Goal: Download file/media

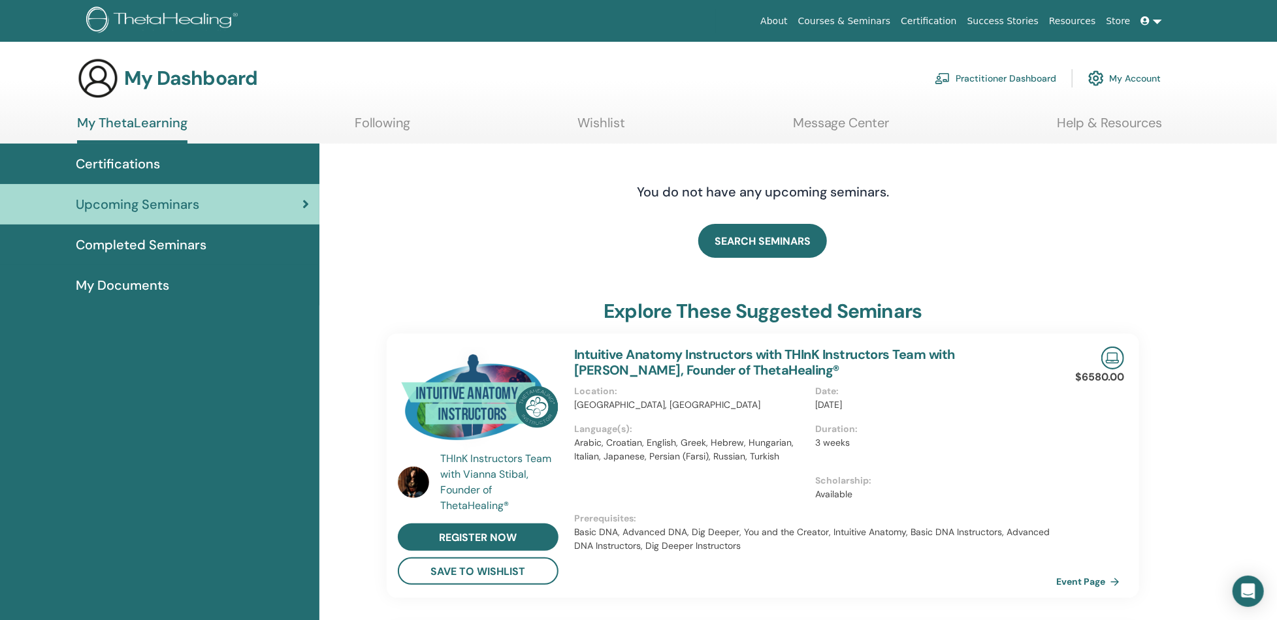
click at [178, 240] on span "Completed Seminars" at bounding box center [141, 245] width 131 height 20
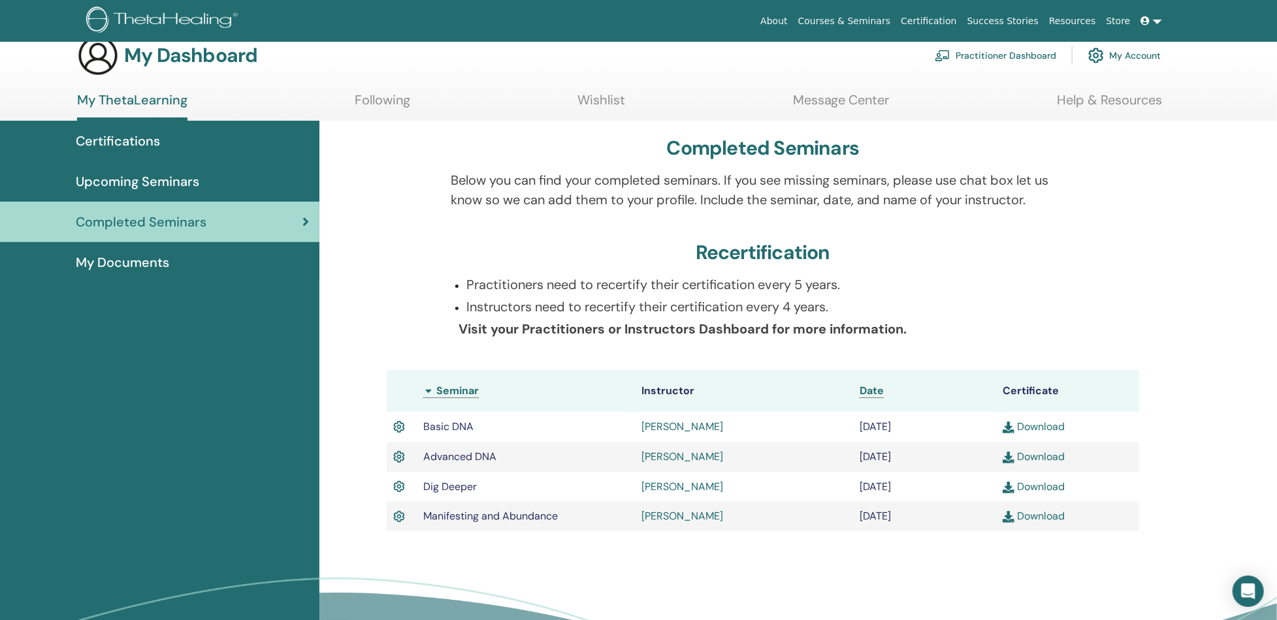
scroll to position [43, 0]
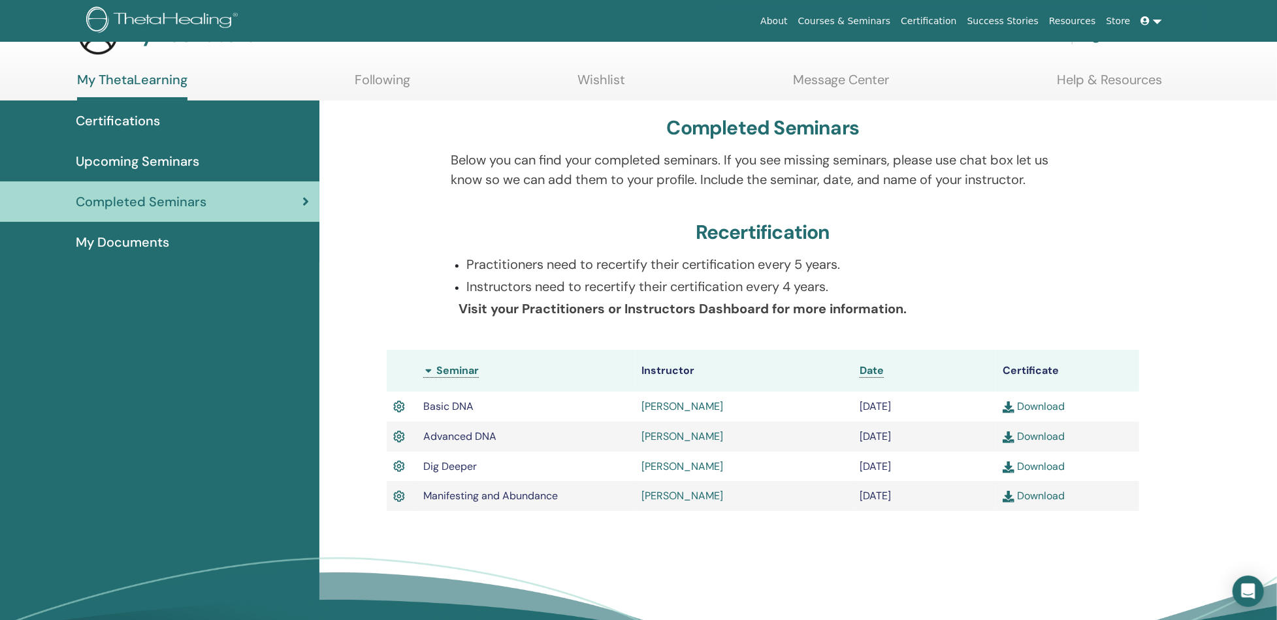
click at [1054, 462] on link "Download" at bounding box center [1034, 467] width 62 height 14
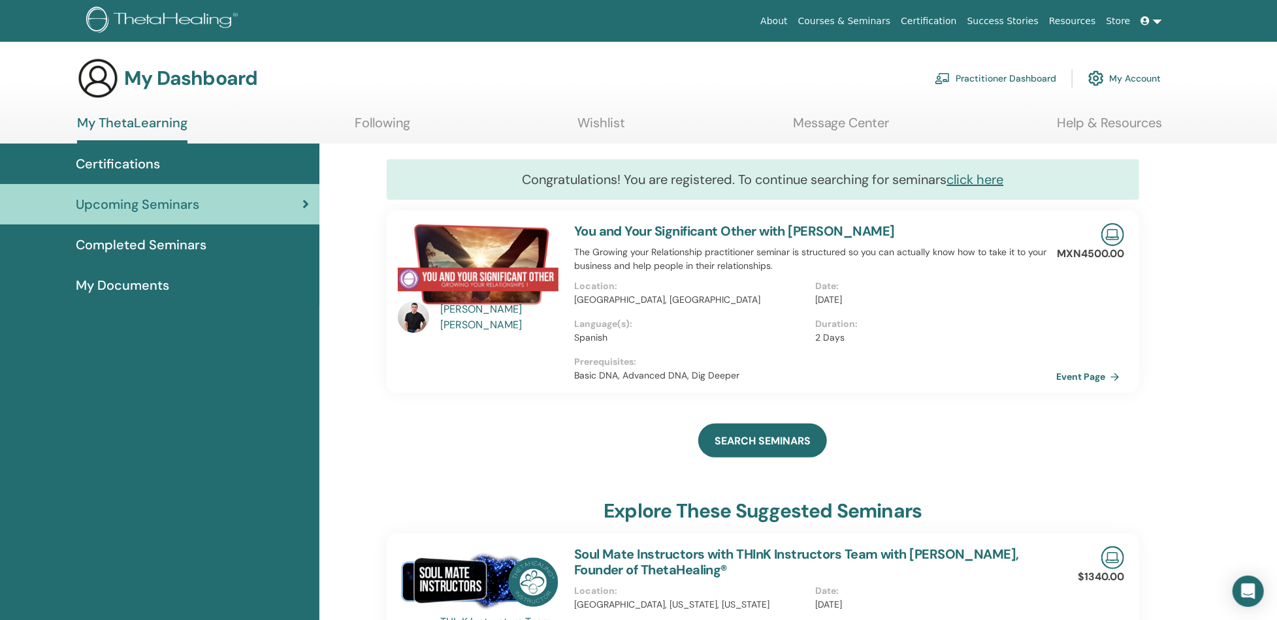
click at [118, 165] on span "Certifications" at bounding box center [118, 164] width 84 height 20
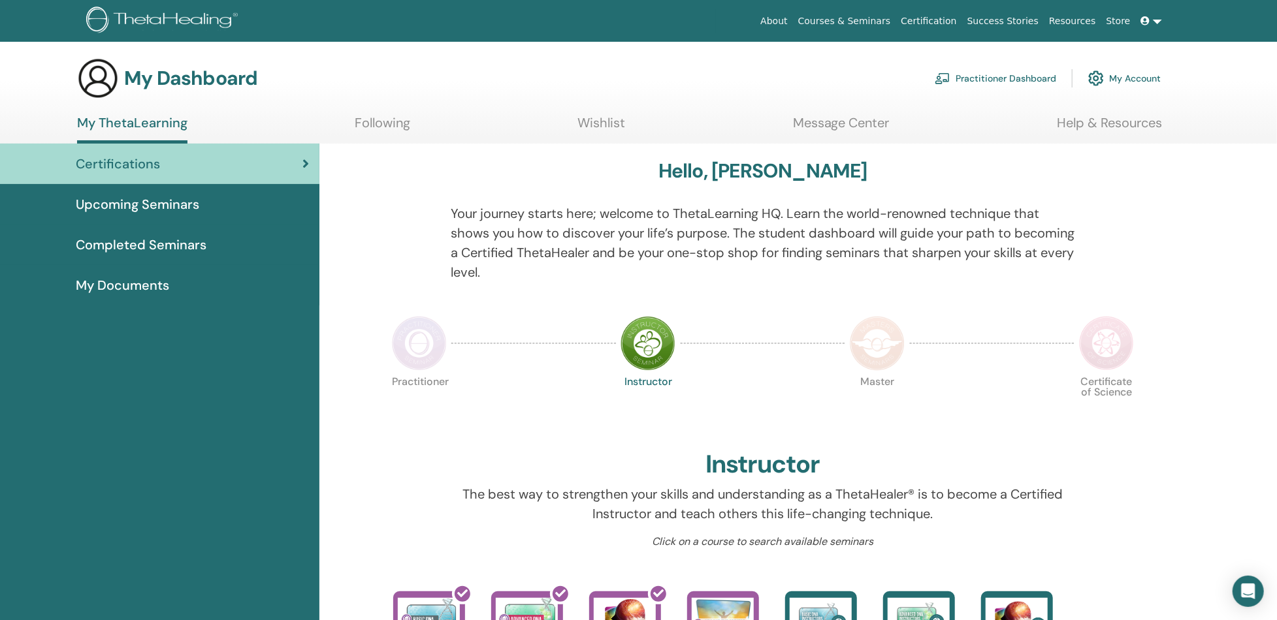
click at [157, 242] on span "Completed Seminars" at bounding box center [141, 245] width 131 height 20
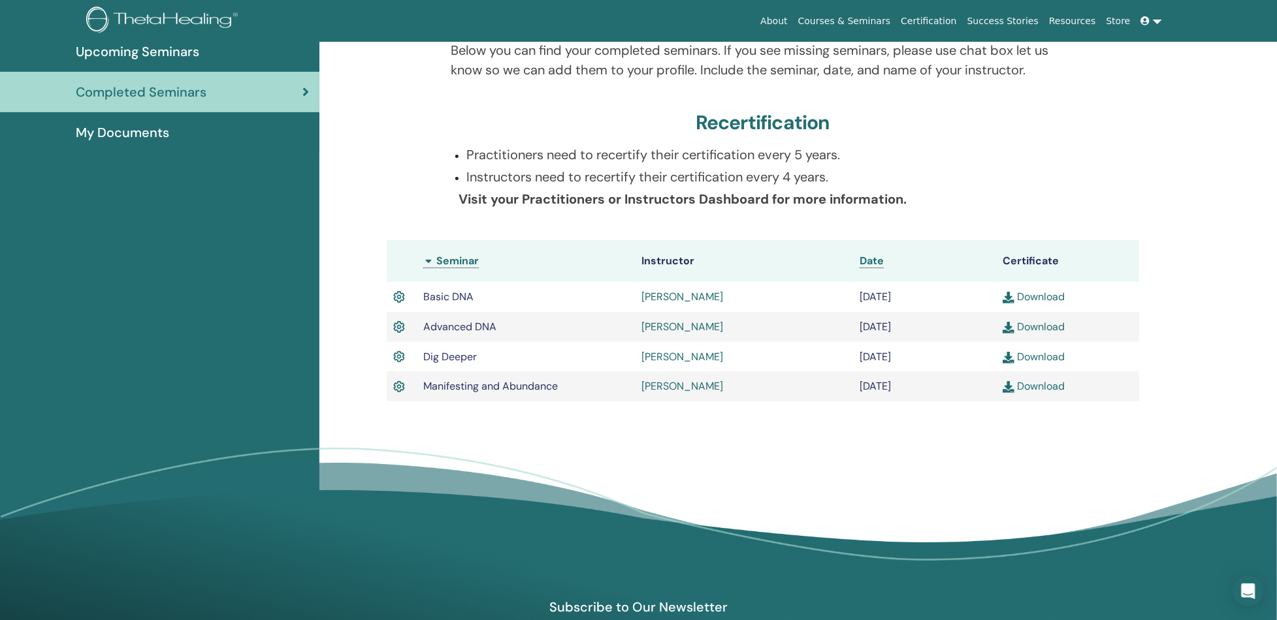
scroll to position [208, 0]
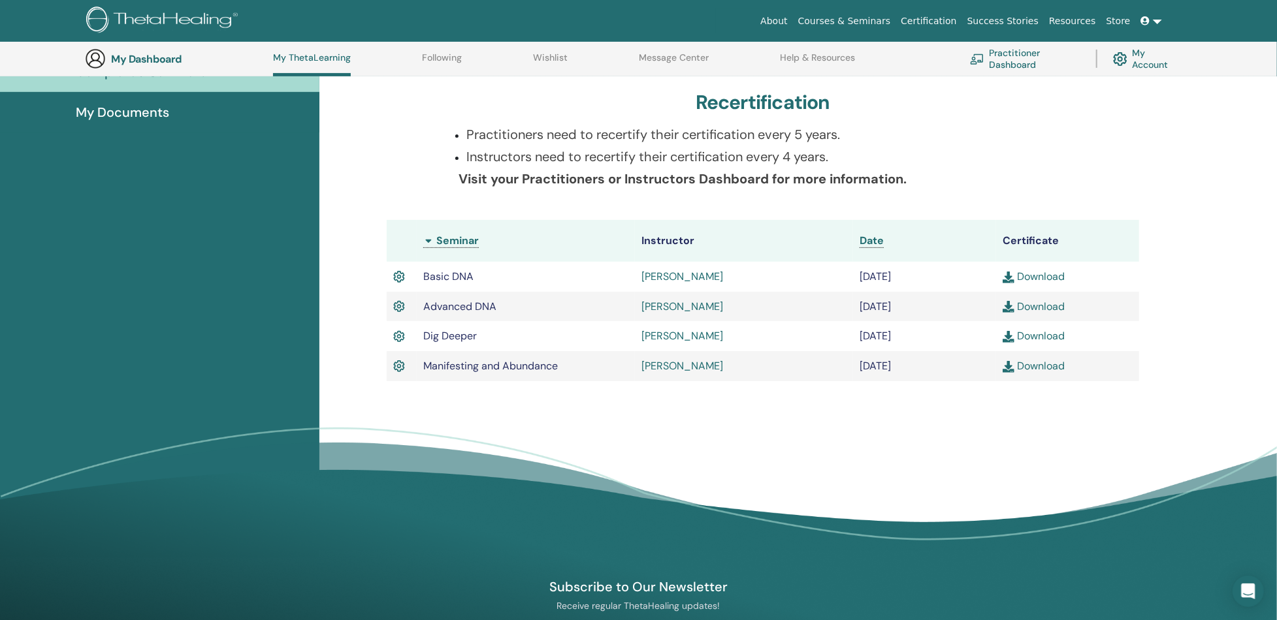
click at [1046, 365] on link "Download" at bounding box center [1034, 366] width 62 height 14
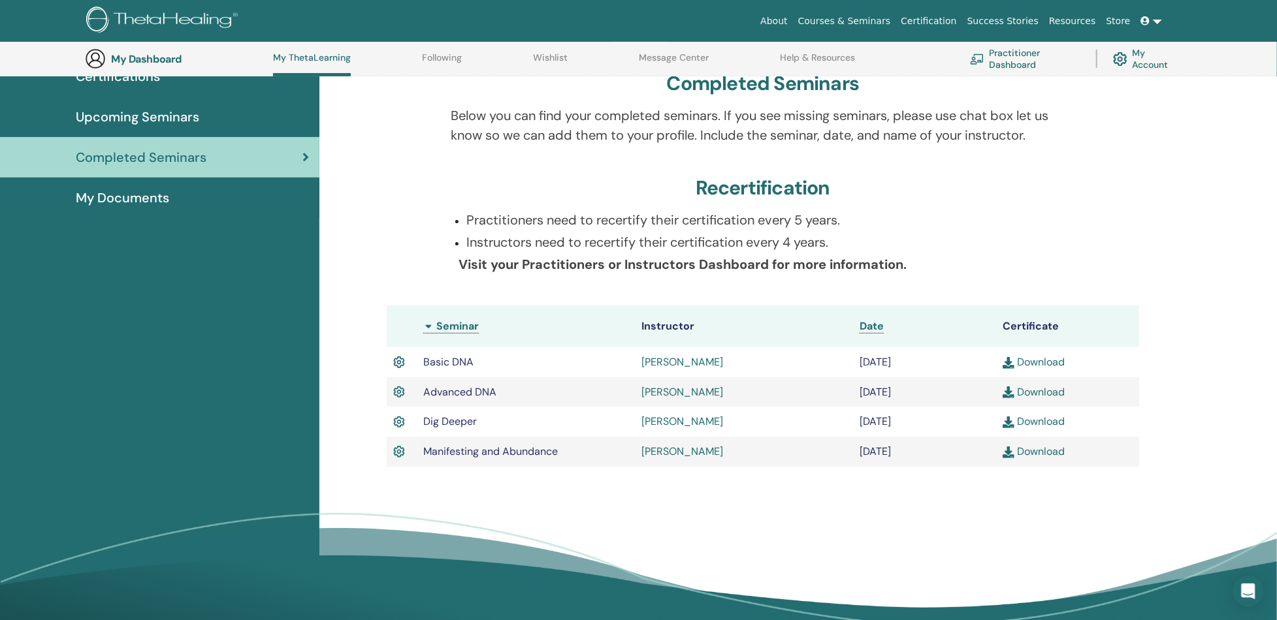
scroll to position [121, 0]
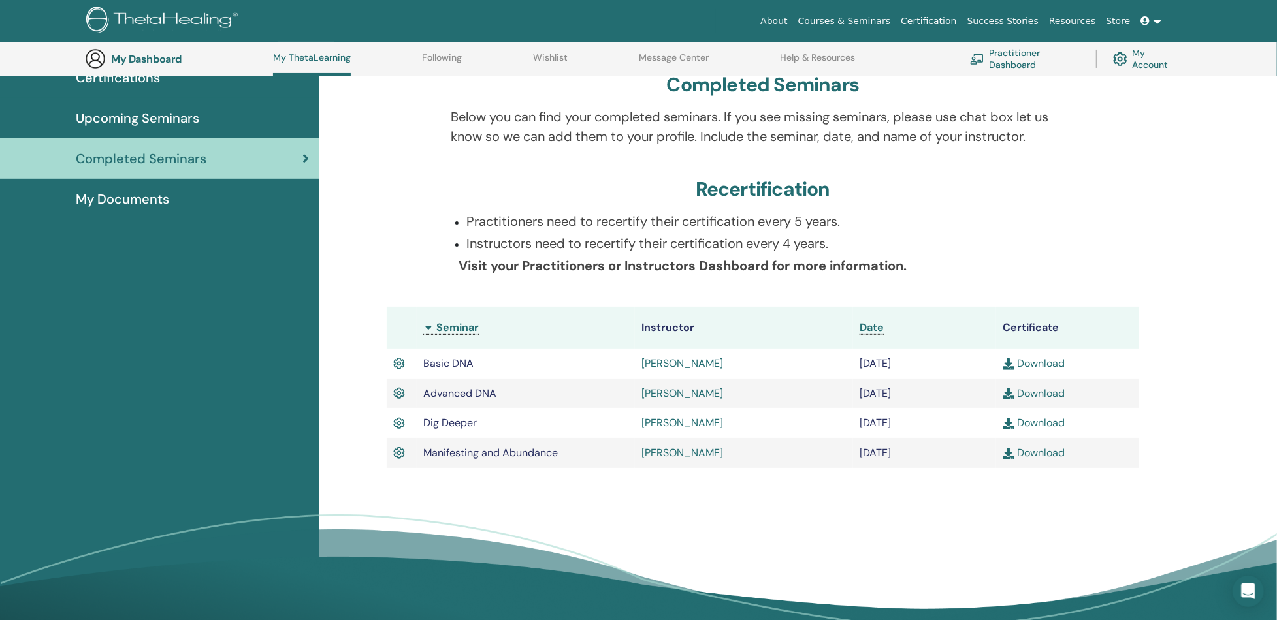
click at [1057, 453] on link "Download" at bounding box center [1034, 453] width 62 height 14
